Goal: Information Seeking & Learning: Check status

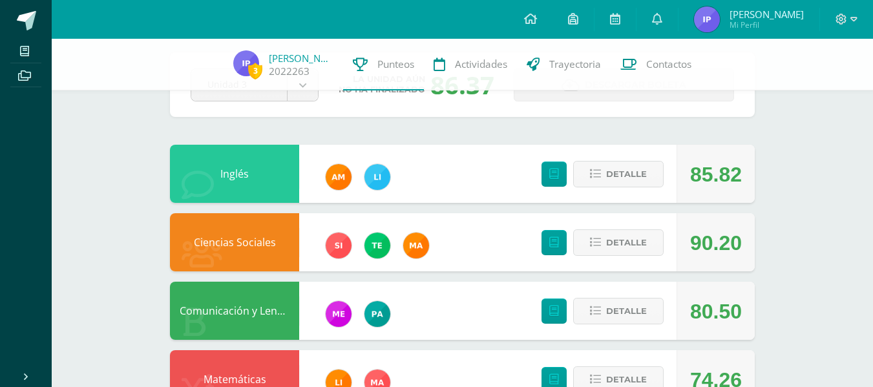
scroll to position [60, 0]
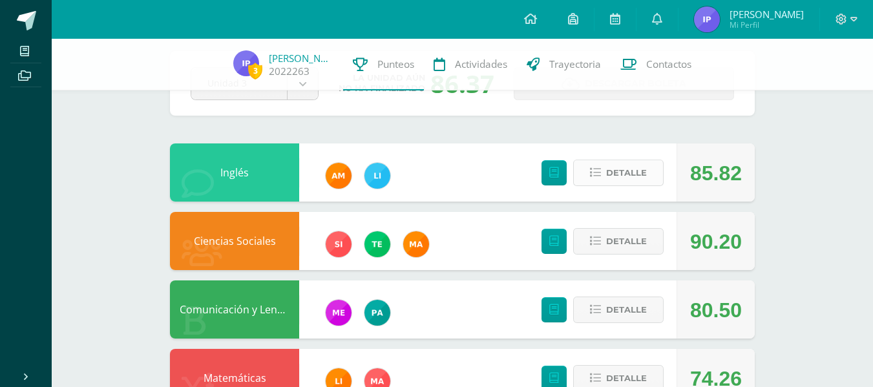
click at [588, 180] on button "Detalle" at bounding box center [618, 173] width 90 height 26
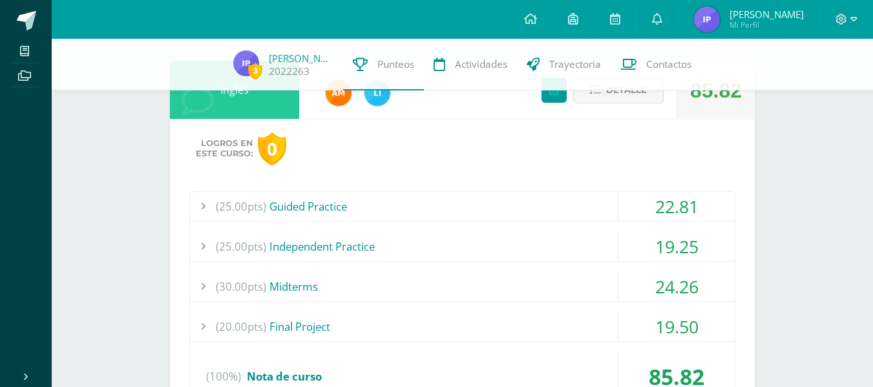
scroll to position [187, 0]
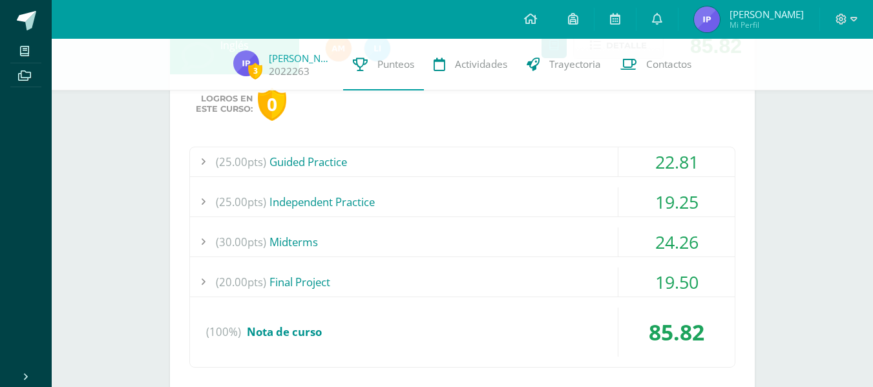
click at [529, 157] on div "(25.00pts) Guided Practice" at bounding box center [462, 161] width 545 height 29
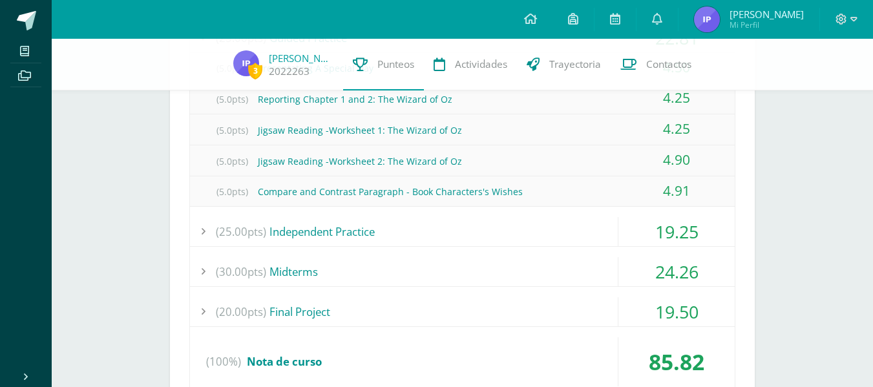
scroll to position [312, 0]
click at [461, 233] on div "(25.00pts) Independent Practice" at bounding box center [462, 230] width 545 height 29
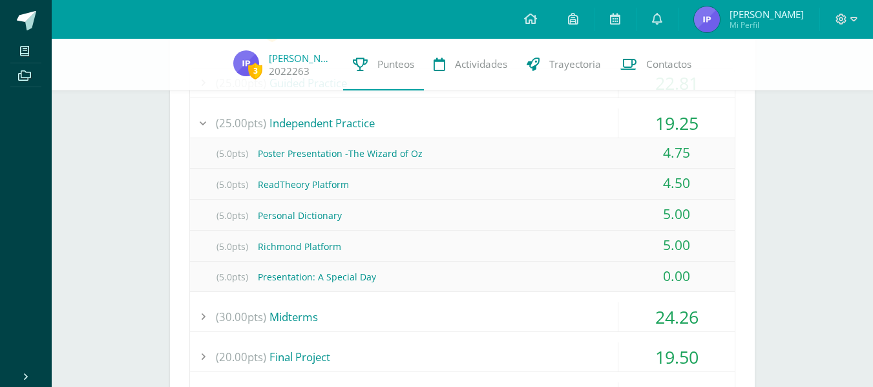
scroll to position [266, 0]
click at [483, 313] on div "(30.00pts) Midterms" at bounding box center [462, 317] width 545 height 29
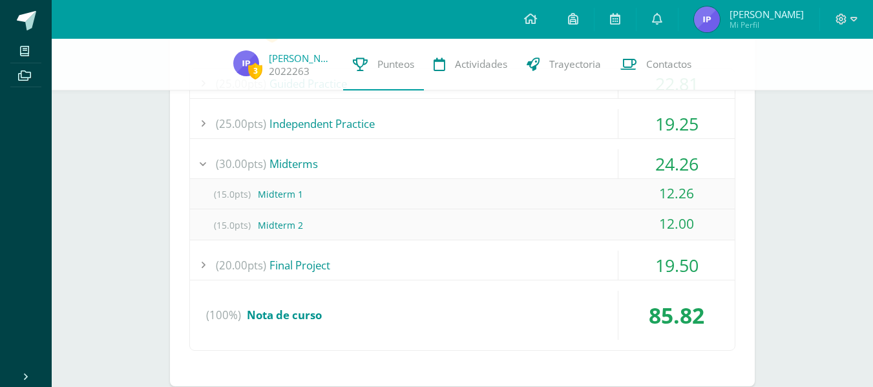
scroll to position [298, 0]
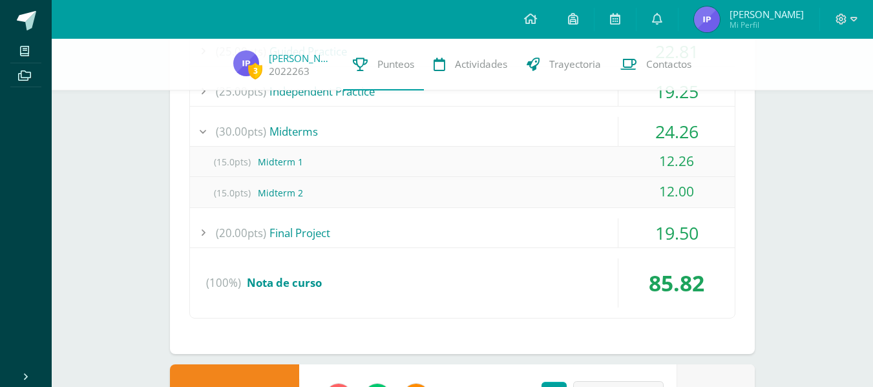
click at [536, 249] on div "(25.00pts) Guided Practice 22.81 (5.0pts) Presentating A Special Day 4.50 (5.0p…" at bounding box center [462, 177] width 546 height 283
click at [542, 242] on div "(20.00pts) Final Project" at bounding box center [462, 232] width 545 height 29
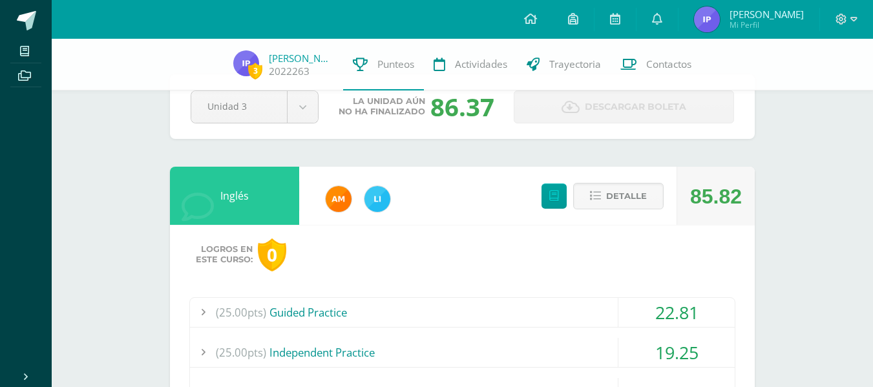
scroll to position [34, 0]
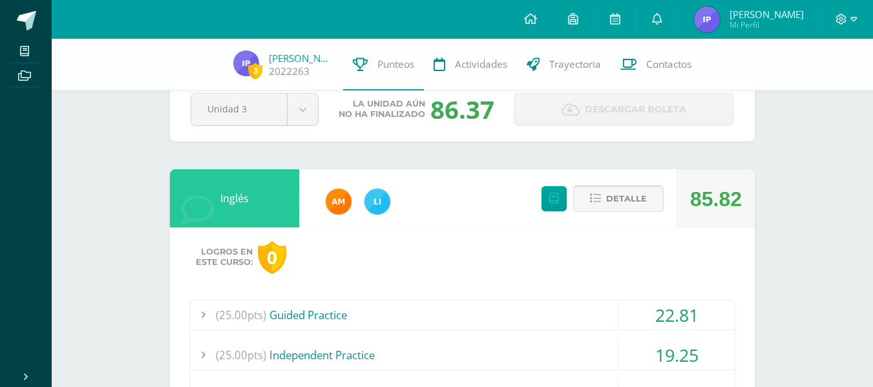
click at [627, 206] on span "Detalle" at bounding box center [626, 199] width 41 height 24
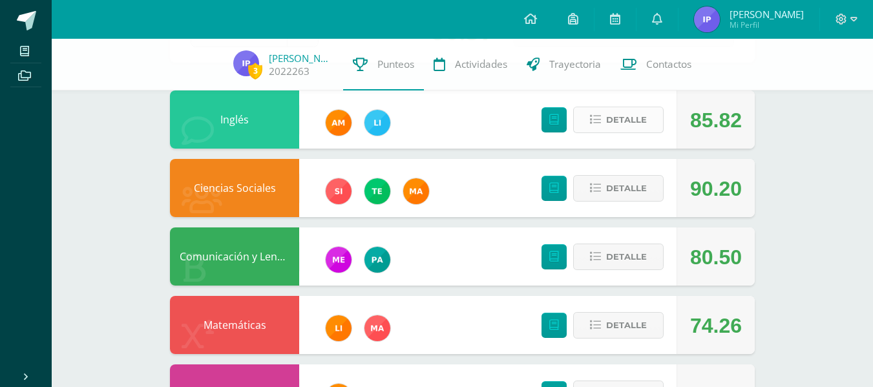
scroll to position [114, 0]
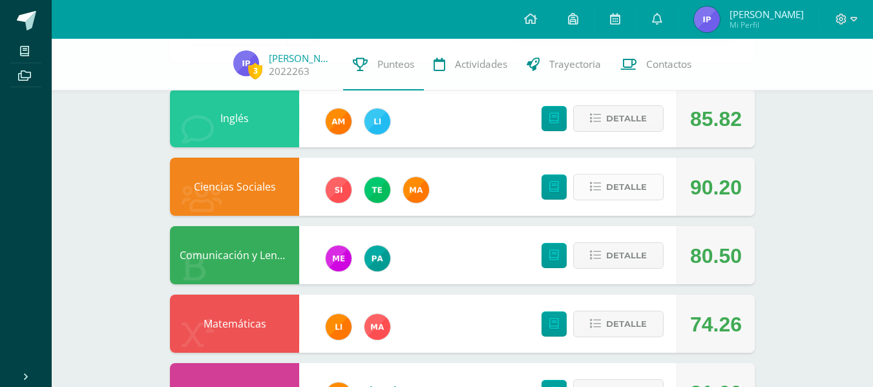
click at [618, 184] on span "Detalle" at bounding box center [626, 187] width 41 height 24
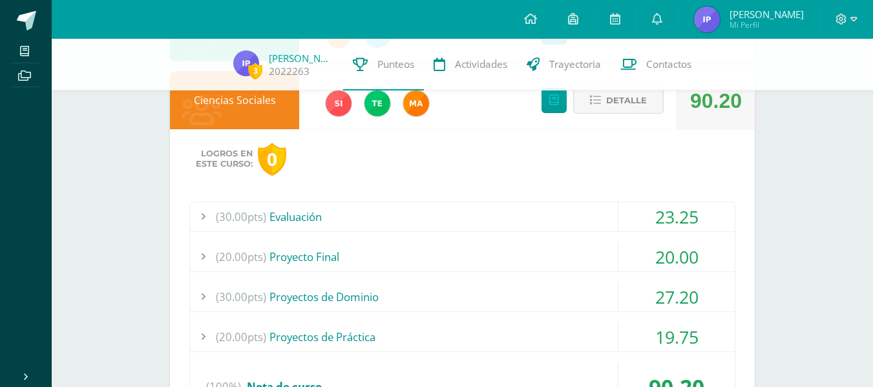
scroll to position [216, 0]
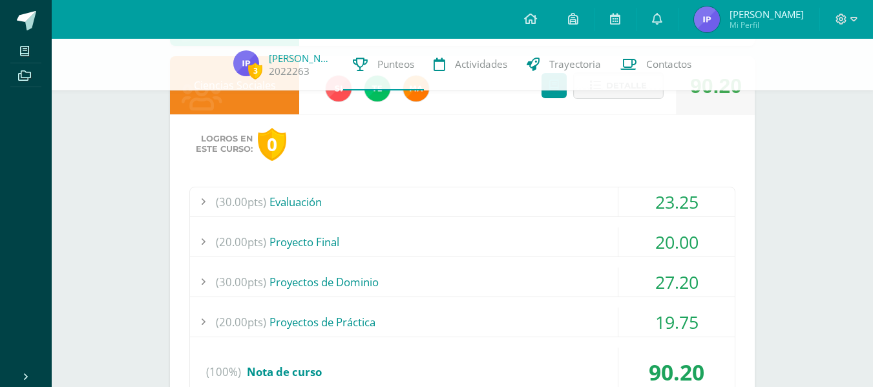
click at [562, 198] on div "(30.00pts) Evaluación" at bounding box center [462, 201] width 545 height 29
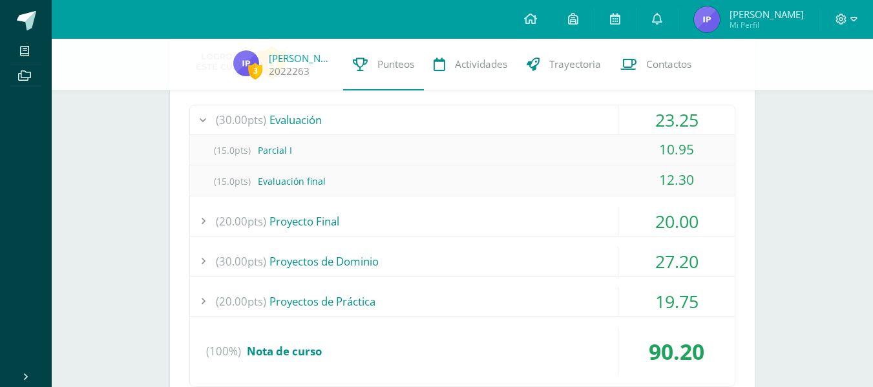
scroll to position [306, 0]
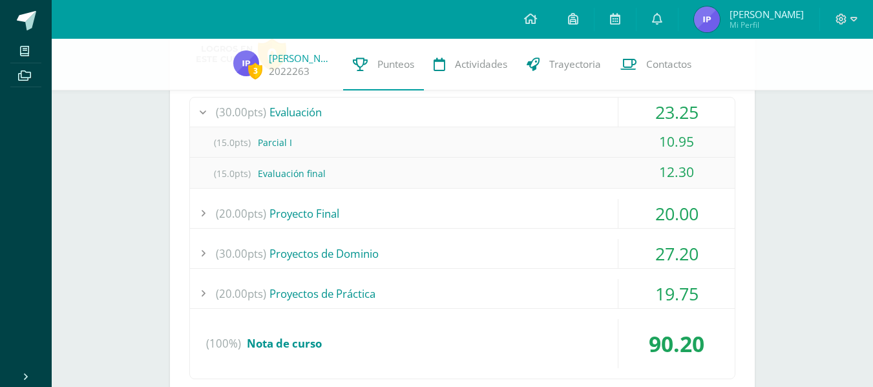
click at [530, 204] on div "(20.00pts) Proyecto Final" at bounding box center [462, 213] width 545 height 29
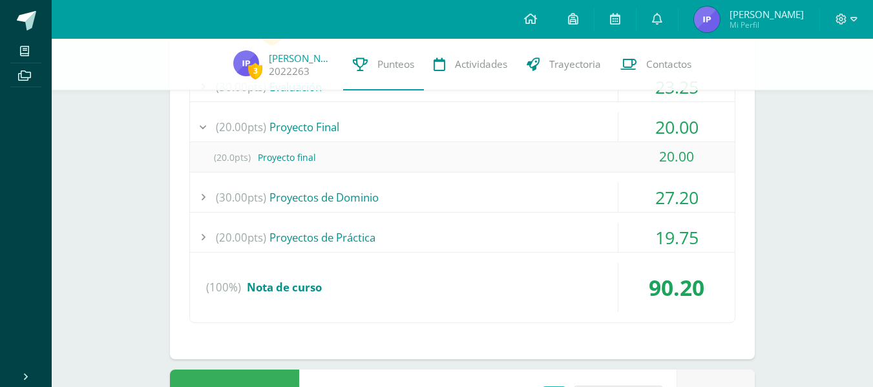
scroll to position [331, 0]
click at [519, 200] on div "(30.00pts) Proyectos de Dominio" at bounding box center [462, 196] width 545 height 29
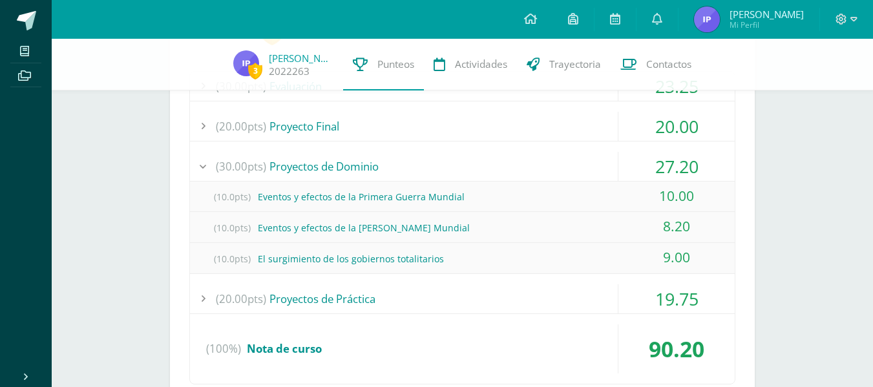
click at [491, 293] on div "(20.00pts) Proyectos de Práctica" at bounding box center [462, 298] width 545 height 29
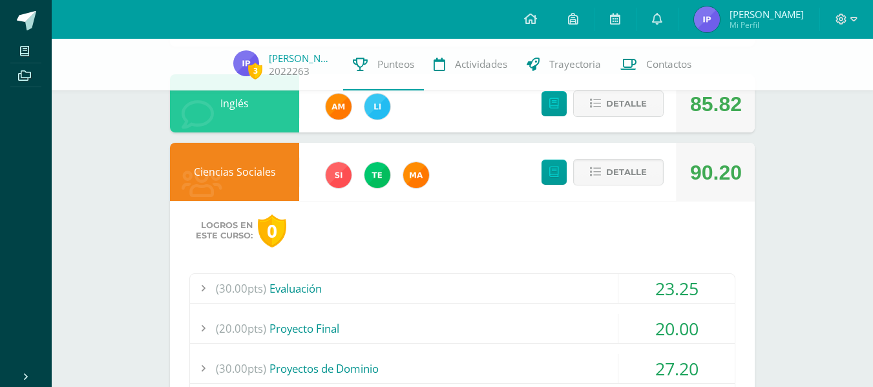
scroll to position [88, 0]
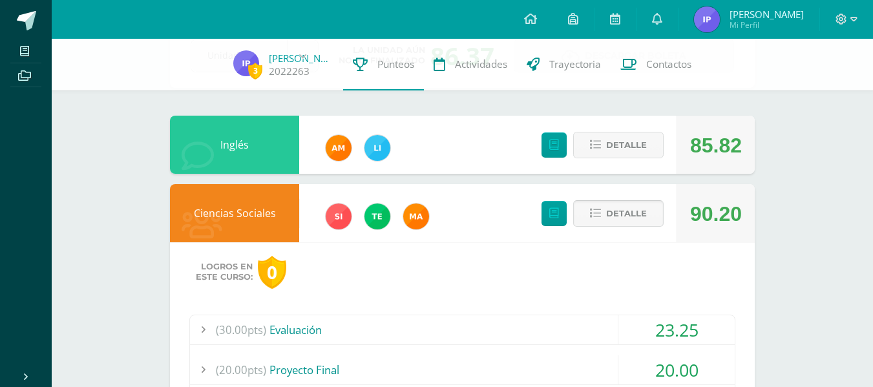
click at [612, 224] on span "Detalle" at bounding box center [626, 214] width 41 height 24
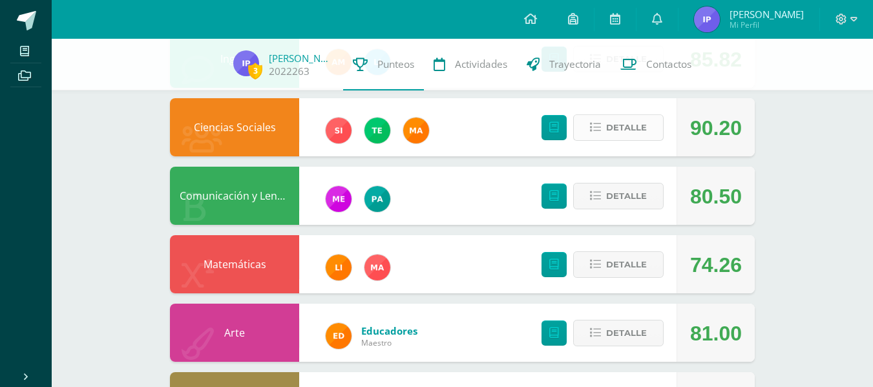
scroll to position [190, 0]
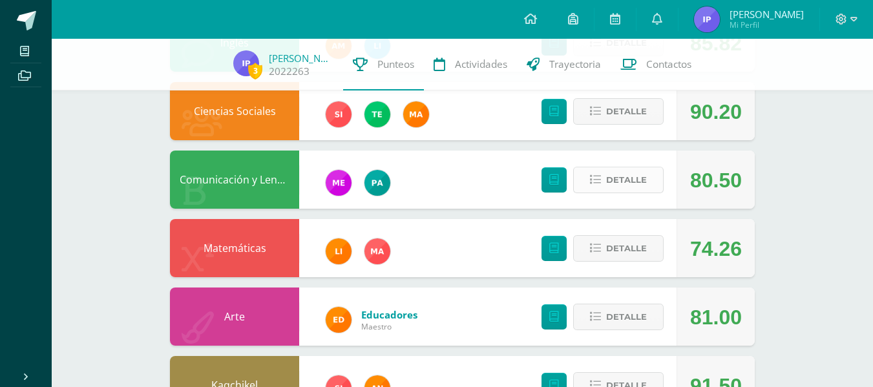
click at [603, 177] on button "Detalle" at bounding box center [618, 180] width 90 height 26
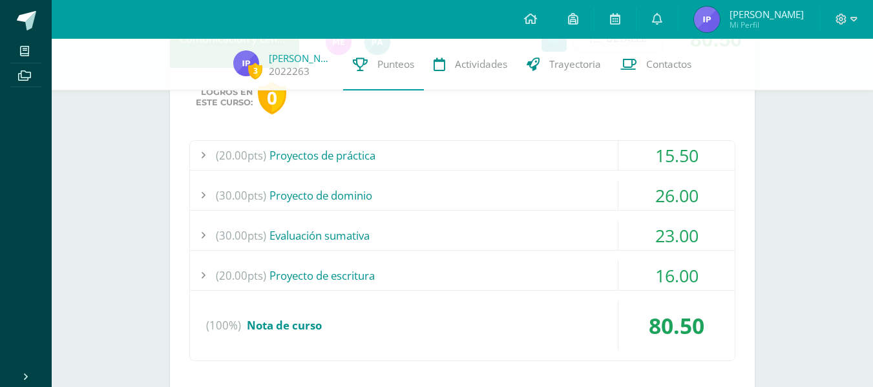
scroll to position [357, 0]
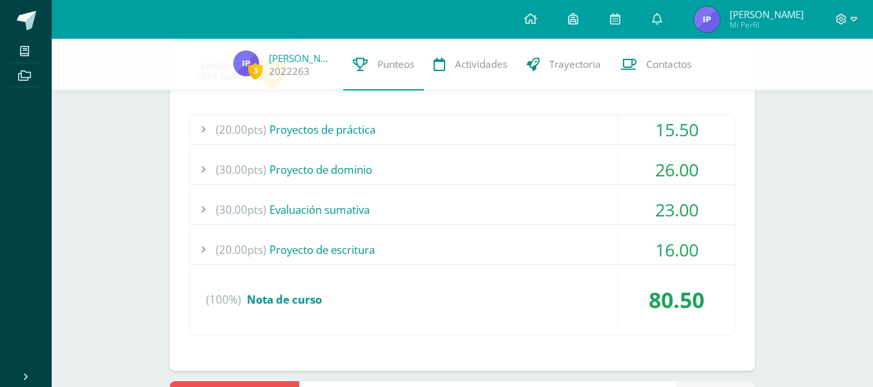
click at [548, 122] on div "(20.00pts) Proyectos de práctica" at bounding box center [462, 129] width 545 height 29
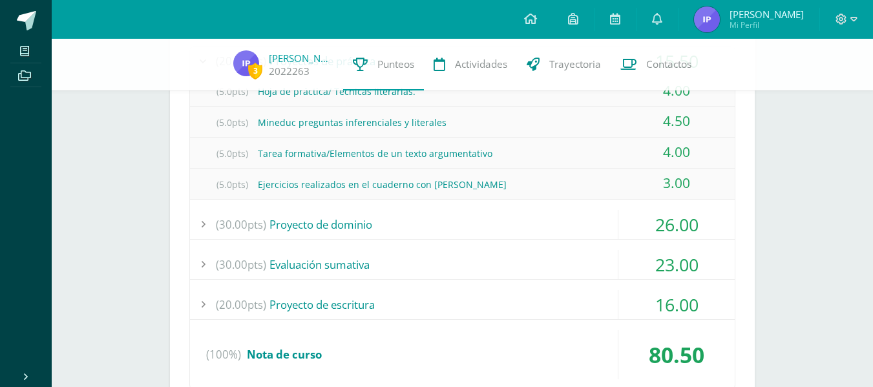
scroll to position [433, 0]
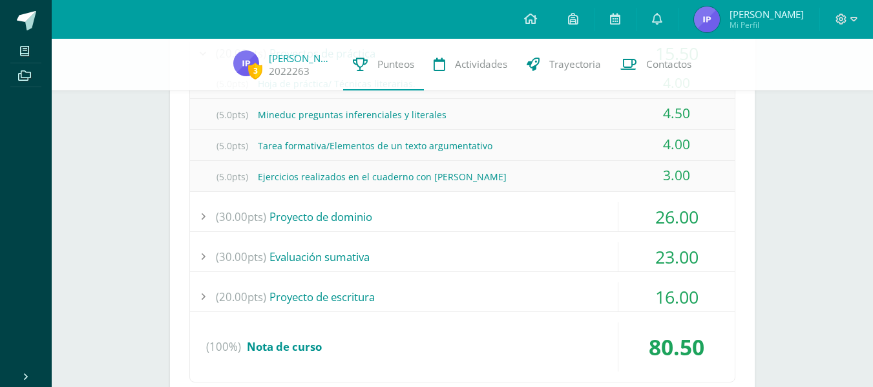
click at [492, 216] on div "(30.00pts) Proyecto de dominio" at bounding box center [462, 216] width 545 height 29
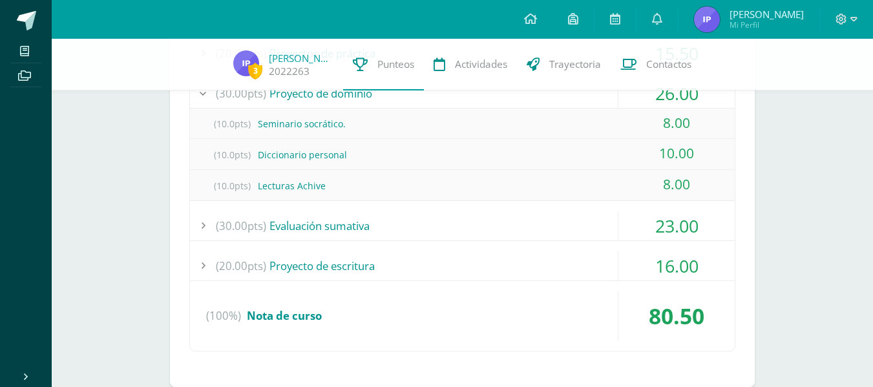
click at [444, 226] on div "(30.00pts) Evaluación sumativa" at bounding box center [462, 225] width 545 height 29
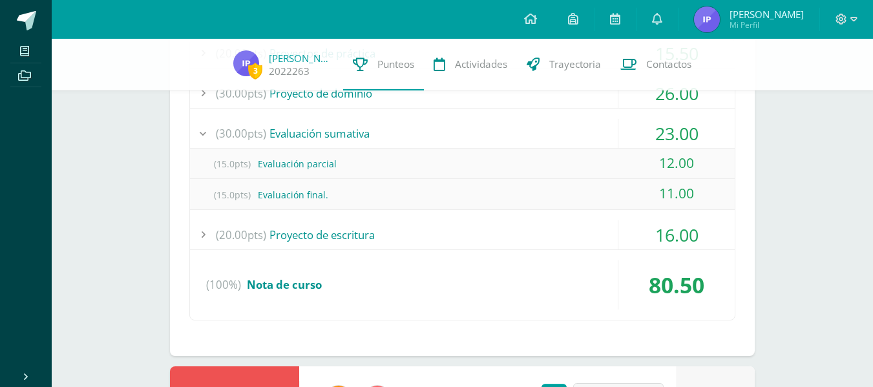
click at [428, 241] on div "(20.00pts) Proyecto de escritura" at bounding box center [462, 234] width 545 height 29
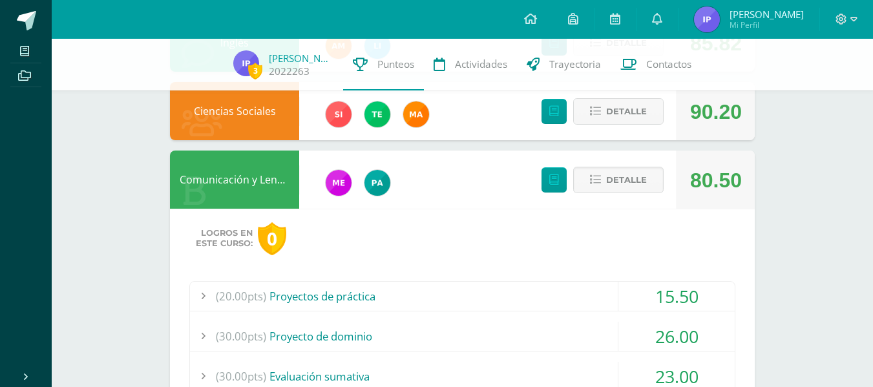
scroll to position [184, 0]
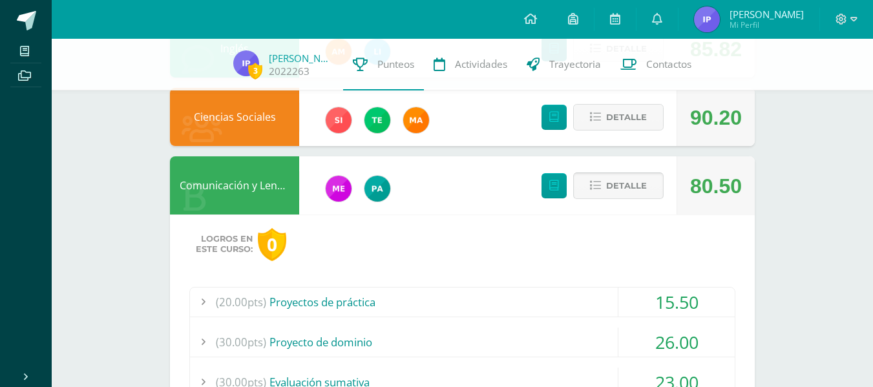
click at [624, 193] on span "Detalle" at bounding box center [626, 186] width 41 height 24
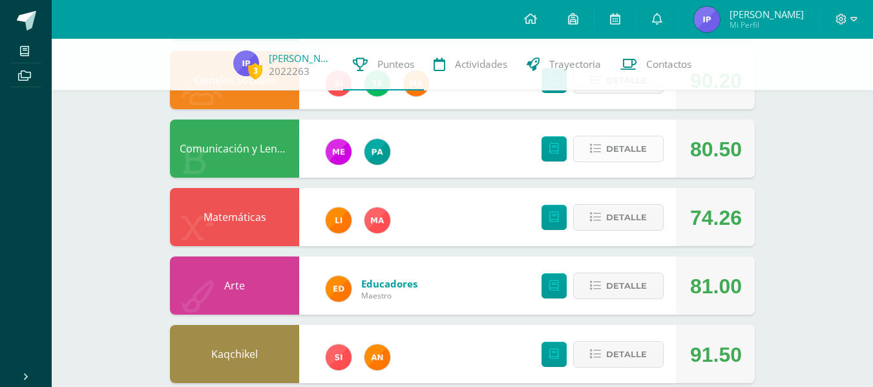
scroll to position [229, 0]
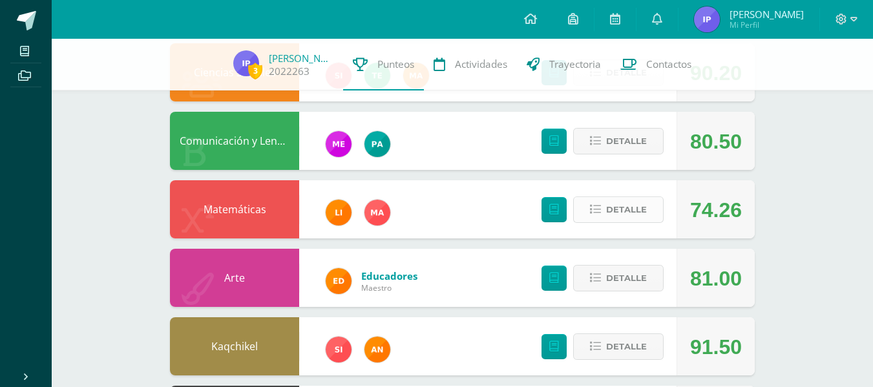
click at [616, 203] on span "Detalle" at bounding box center [626, 210] width 41 height 24
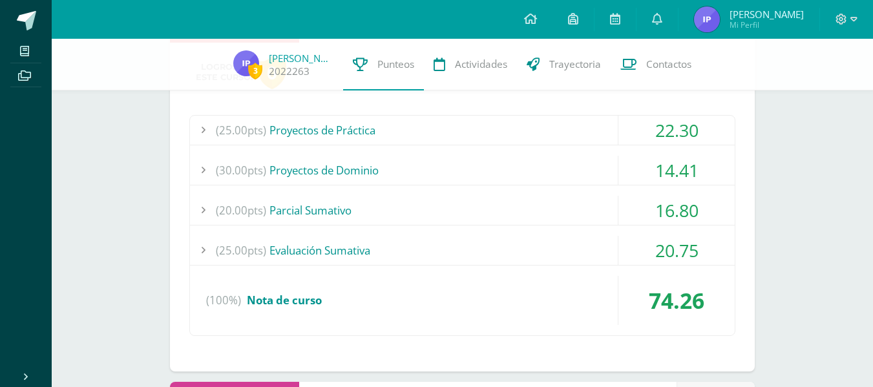
scroll to position [426, 0]
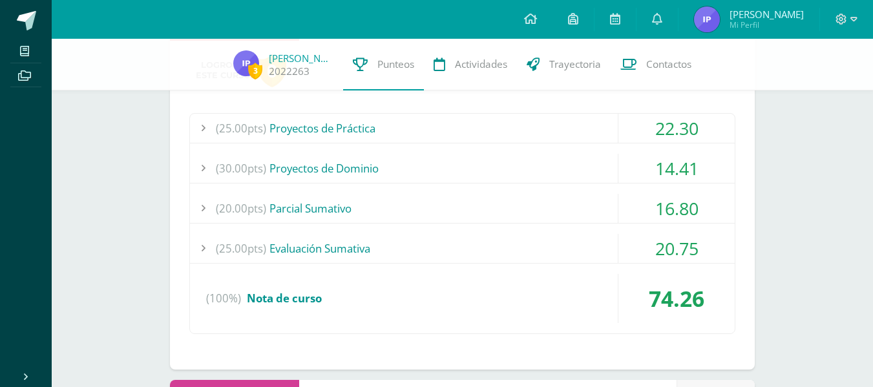
click at [508, 135] on div "(25.00pts) Proyectos de Práctica" at bounding box center [462, 128] width 545 height 29
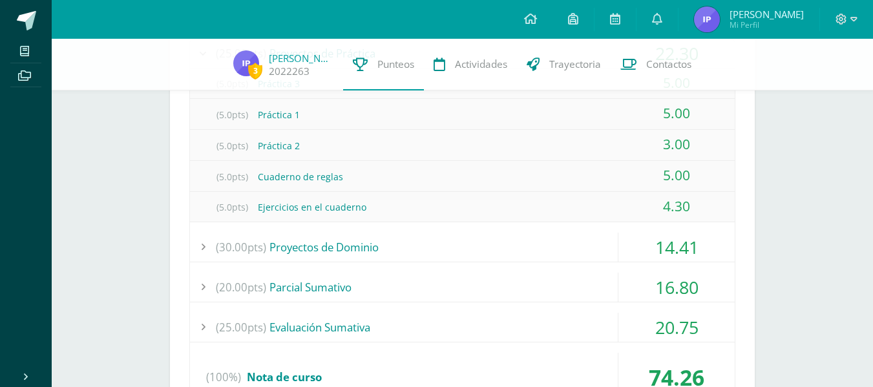
scroll to position [503, 0]
click at [463, 247] on div "(30.00pts) Proyectos de Dominio" at bounding box center [462, 245] width 545 height 29
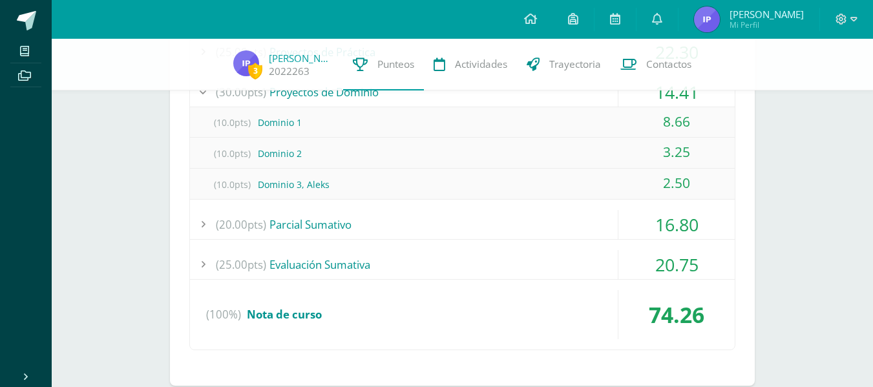
click at [451, 217] on div "(20.00pts) [GEOGRAPHIC_DATA]" at bounding box center [462, 224] width 545 height 29
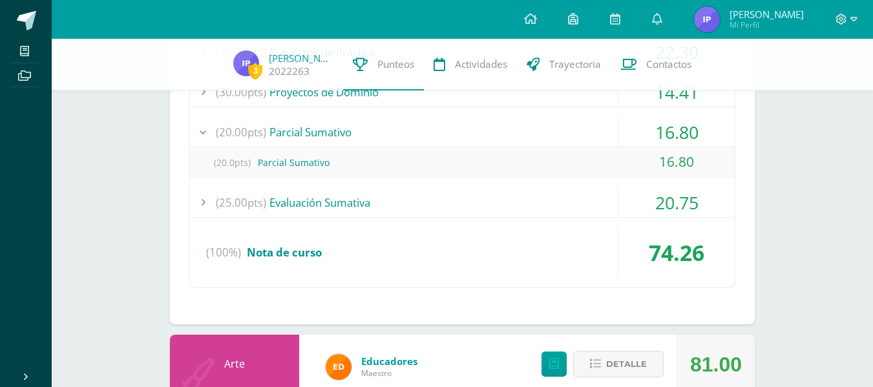
click at [465, 187] on div "(25.00pts) Proyectos de Práctica 22.30 (5.0pts) Práctica 3 5.00 (5.0pts) Prácti…" at bounding box center [462, 163] width 546 height 252
click at [430, 198] on div "(25.00pts) Evaluación Sumativa" at bounding box center [462, 202] width 545 height 29
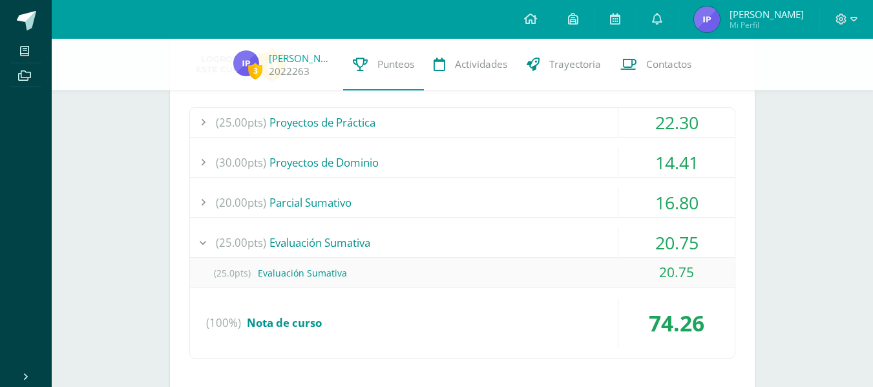
scroll to position [275, 0]
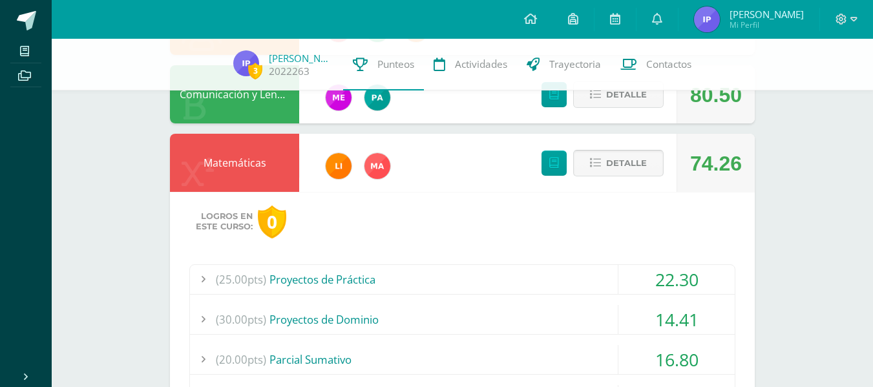
click at [621, 154] on span "Detalle" at bounding box center [626, 163] width 41 height 24
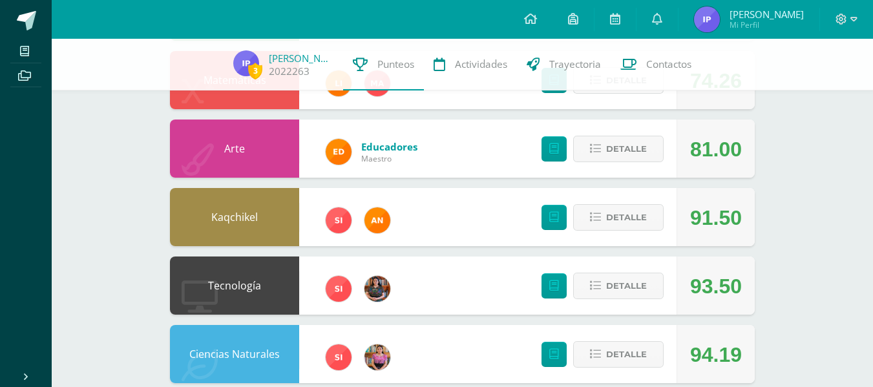
scroll to position [359, 0]
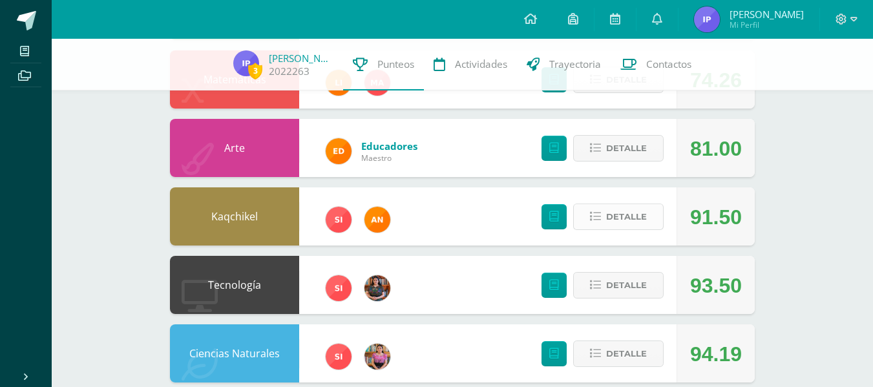
click at [603, 213] on button "Detalle" at bounding box center [618, 216] width 90 height 26
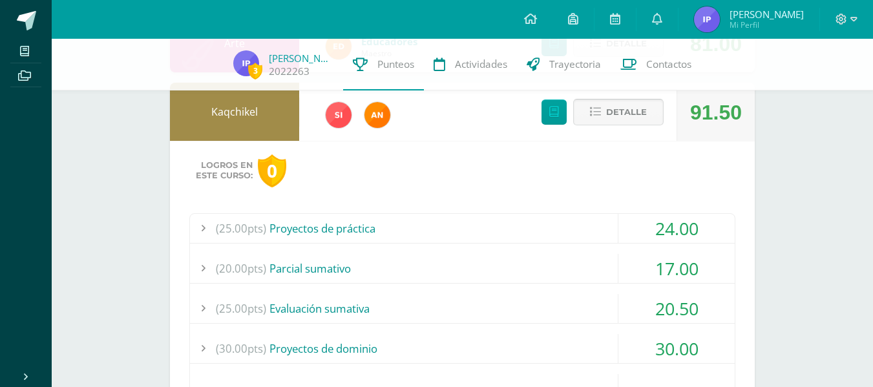
scroll to position [468, 0]
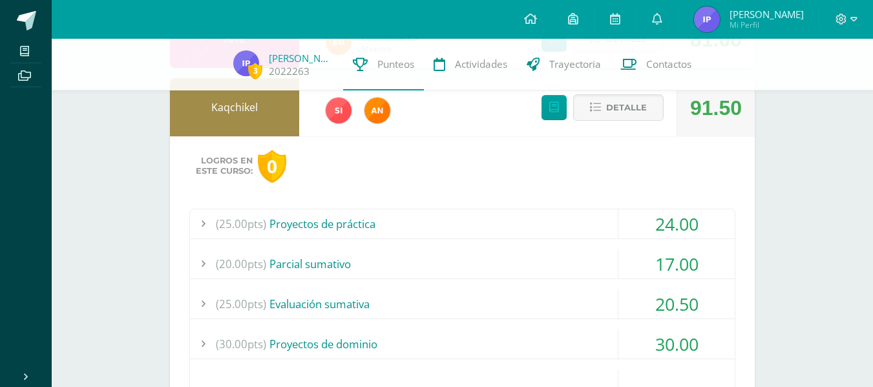
click at [529, 225] on div "(25.00pts) Proyectos de práctica" at bounding box center [462, 223] width 545 height 29
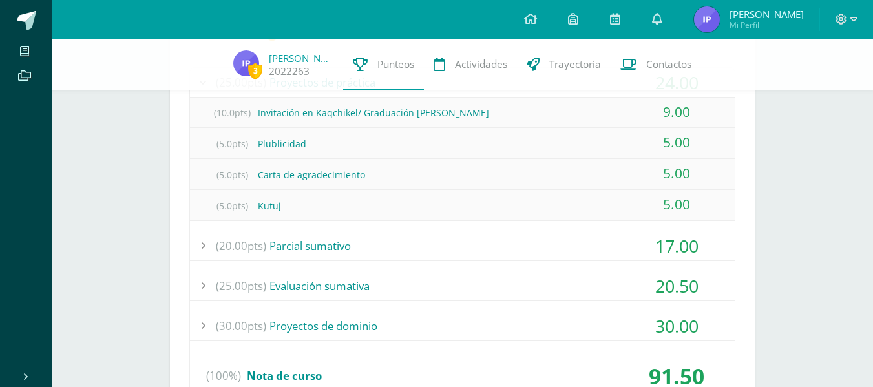
scroll to position [601, 0]
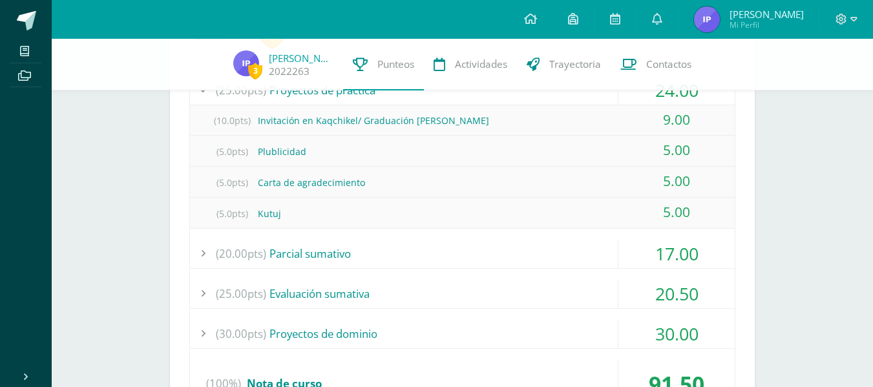
click at [482, 251] on div "(20.00pts) Parcial sumativo" at bounding box center [462, 253] width 545 height 29
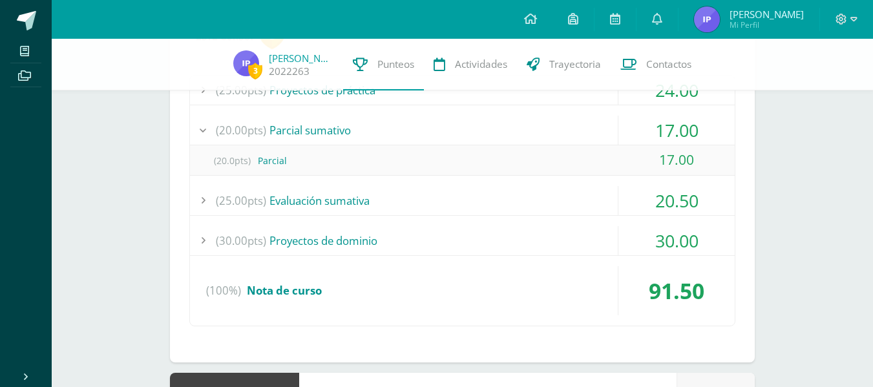
click at [474, 206] on div "(25.00pts) Evaluación sumativa" at bounding box center [462, 200] width 545 height 29
click at [446, 236] on div "(30.00pts) Proyectos de dominio" at bounding box center [462, 240] width 545 height 29
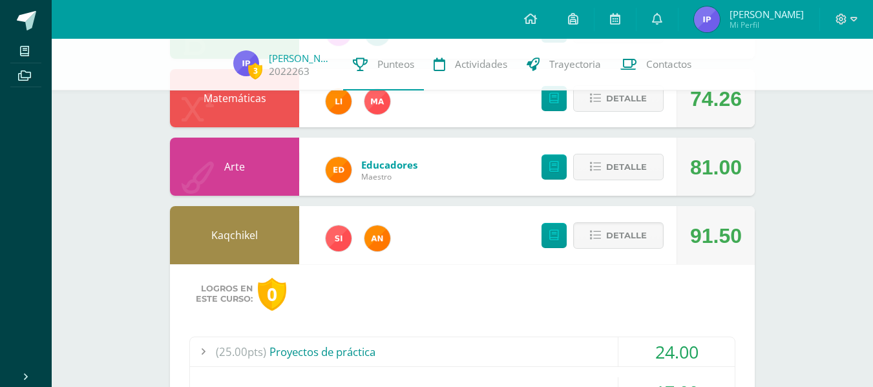
scroll to position [332, 0]
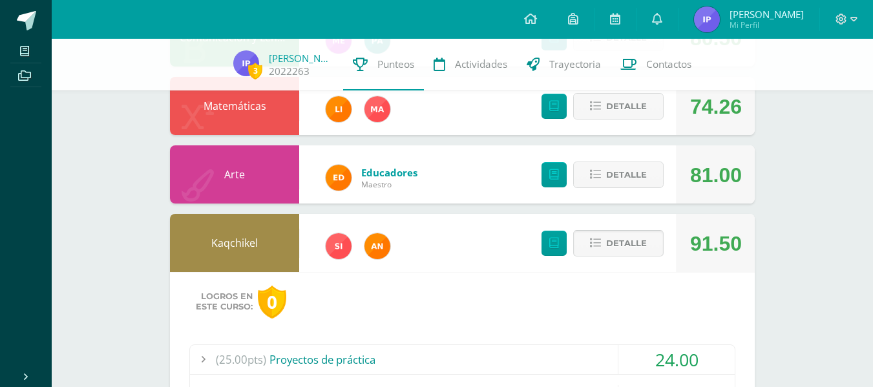
click at [610, 238] on span "Detalle" at bounding box center [626, 243] width 41 height 24
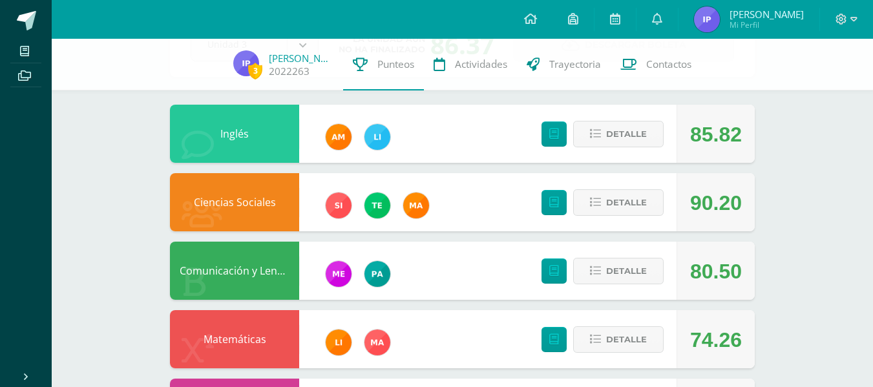
scroll to position [0, 0]
